Goal: Use online tool/utility: Utilize a website feature to perform a specific function

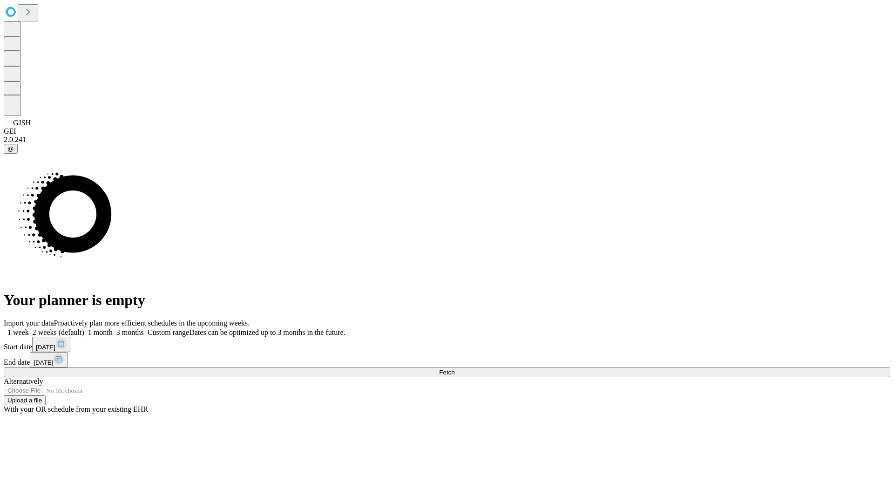
click at [454, 369] on span "Fetch" at bounding box center [446, 372] width 15 height 7
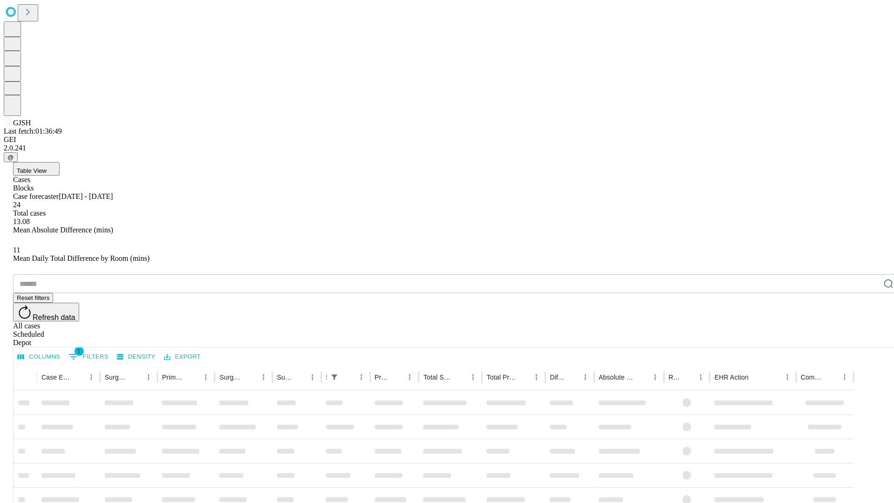
click at [47, 167] on span "Table View" at bounding box center [32, 170] width 30 height 7
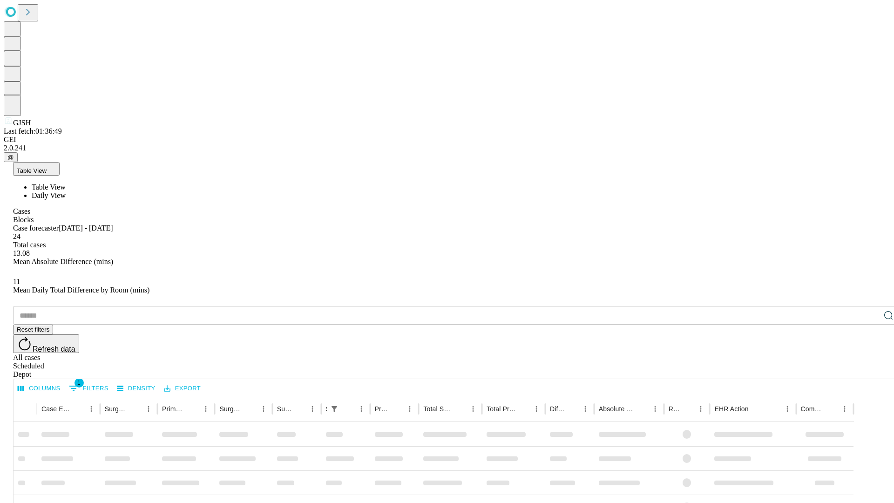
click at [66, 191] on span "Daily View" at bounding box center [49, 195] width 34 height 8
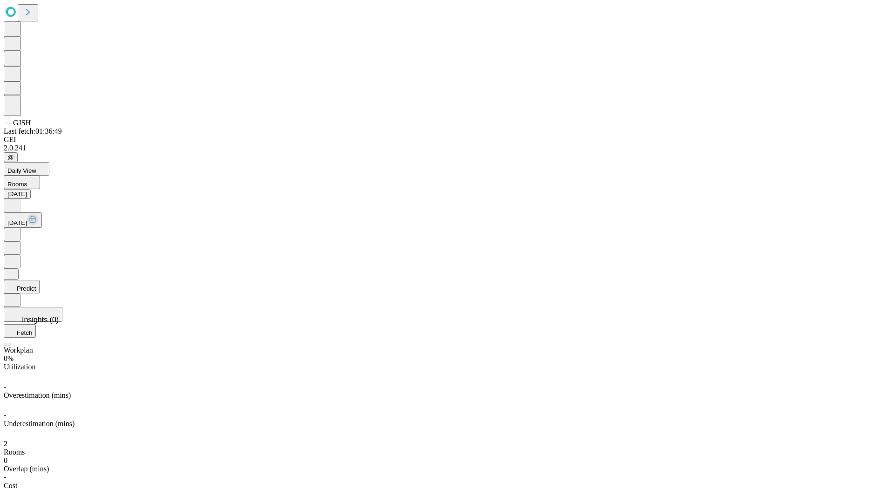
click at [40, 280] on button "Predict" at bounding box center [22, 287] width 36 height 14
